Goal: Information Seeking & Learning: Learn about a topic

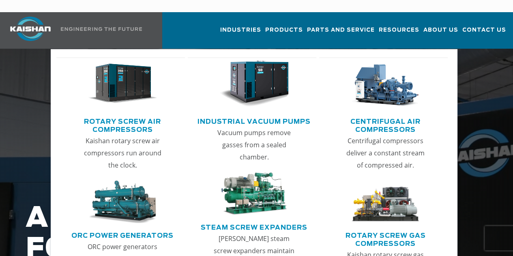
click at [135, 114] on link "Rotary Screw Air Compressors" at bounding box center [122, 124] width 125 height 20
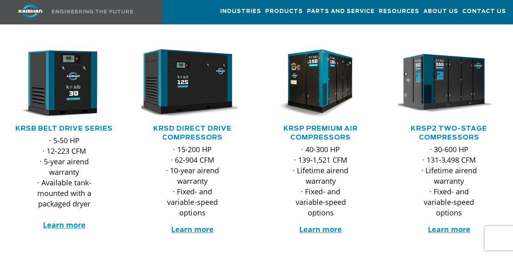
scroll to position [142, 0]
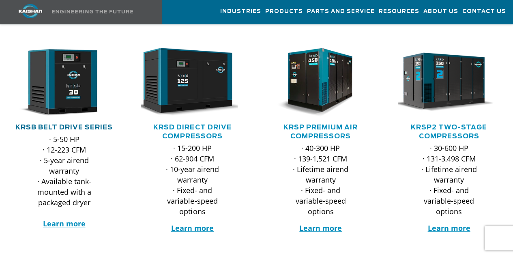
click at [76, 124] on link "KRSB Belt Drive Series" at bounding box center [63, 127] width 97 height 6
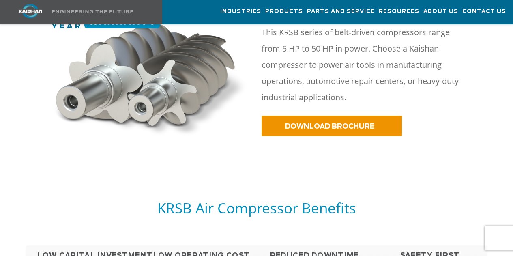
scroll to position [416, 0]
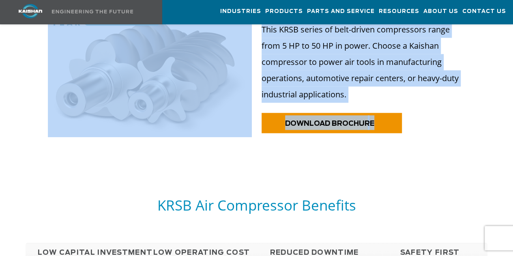
drag, startPoint x: 105, startPoint y: 183, endPoint x: 152, endPoint y: 70, distance: 122.5
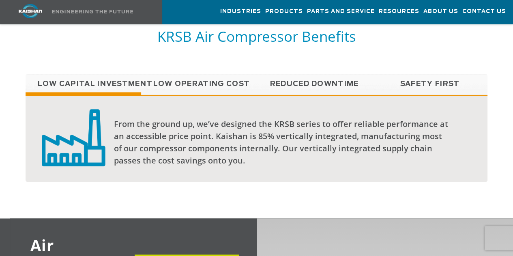
click at [152, 132] on div "From the ground up, we’ve designed the KRSB series to offer reliable performanc…" at bounding box center [281, 142] width 334 height 49
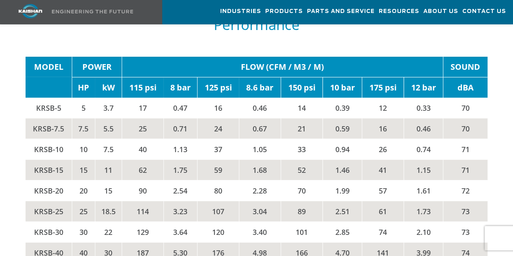
scroll to position [1250, 0]
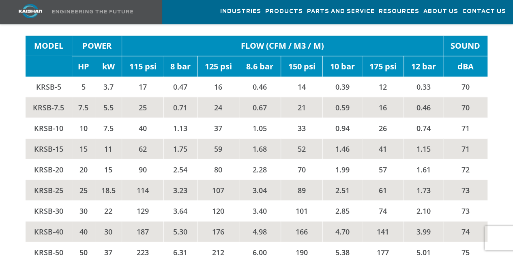
click at [158, 138] on td "62" at bounding box center [143, 148] width 42 height 21
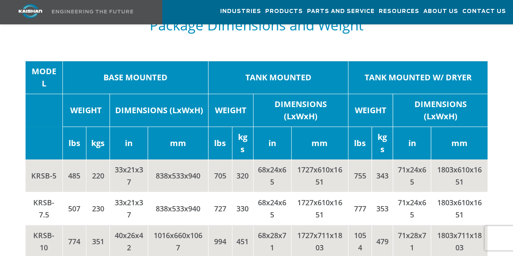
scroll to position [1521, 0]
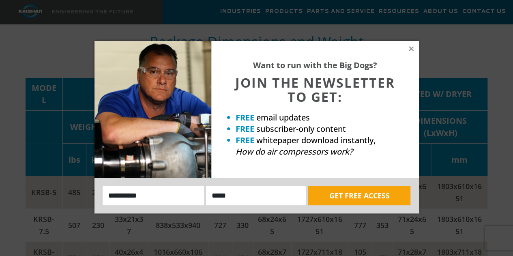
drag, startPoint x: 284, startPoint y: 190, endPoint x: 266, endPoint y: 148, distance: 46.1
drag, startPoint x: 266, startPoint y: 148, endPoint x: 244, endPoint y: 121, distance: 34.3
click at [244, 121] on strong "FREE" at bounding box center [244, 117] width 19 height 11
click at [284, 65] on strong "Want to run with the Big Dogs?" at bounding box center [315, 65] width 124 height 11
click at [408, 48] on icon at bounding box center [410, 48] width 7 height 7
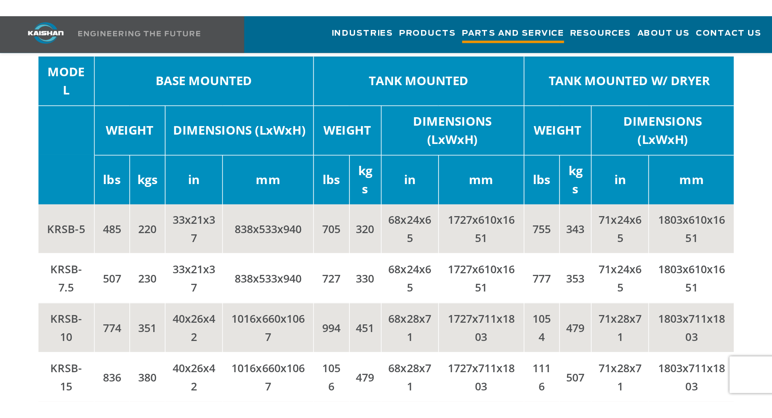
scroll to position [1793, 0]
